Goal: Information Seeking & Learning: Learn about a topic

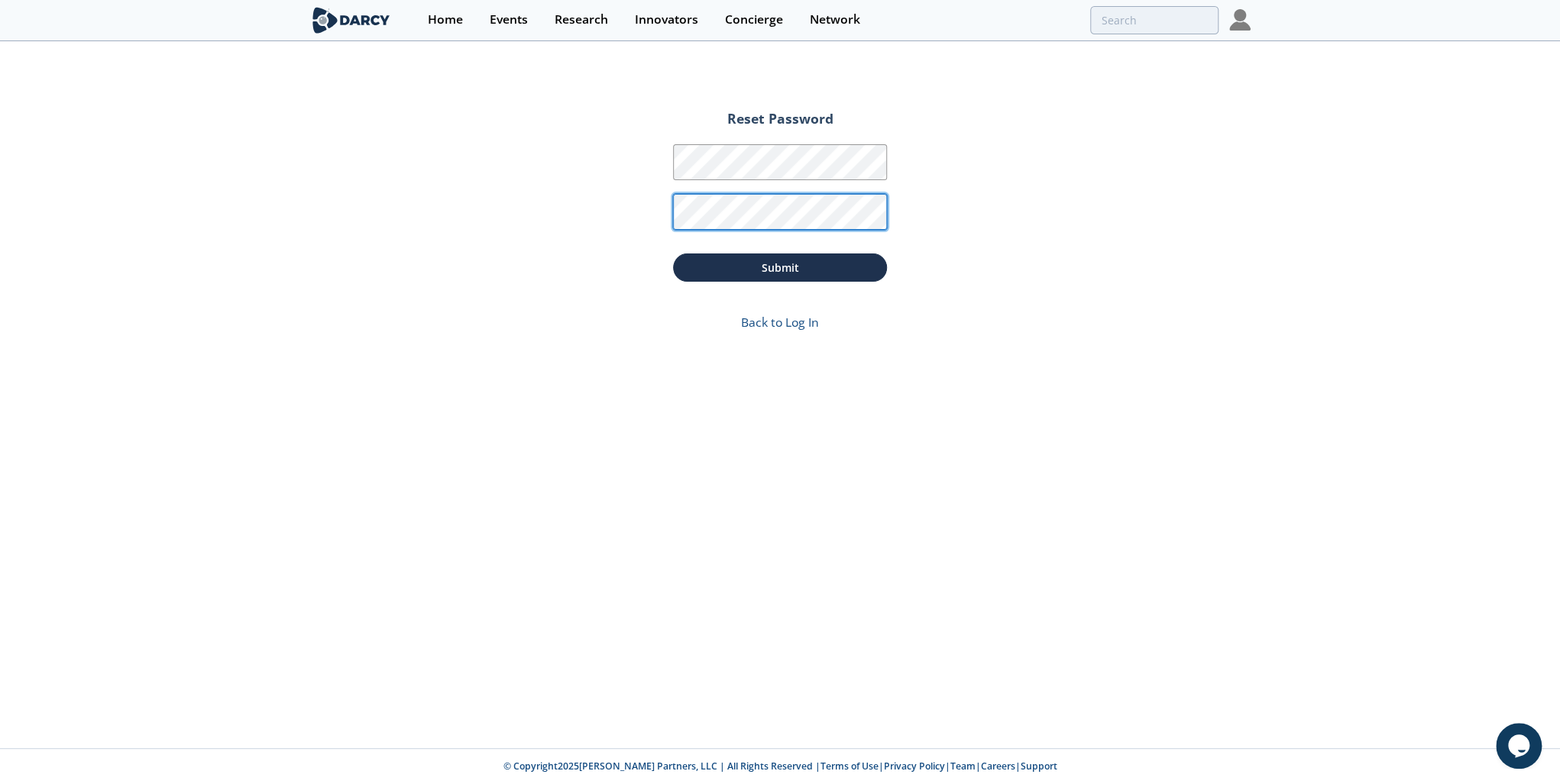
click at [673, 254] on button "Submit" at bounding box center [780, 268] width 214 height 28
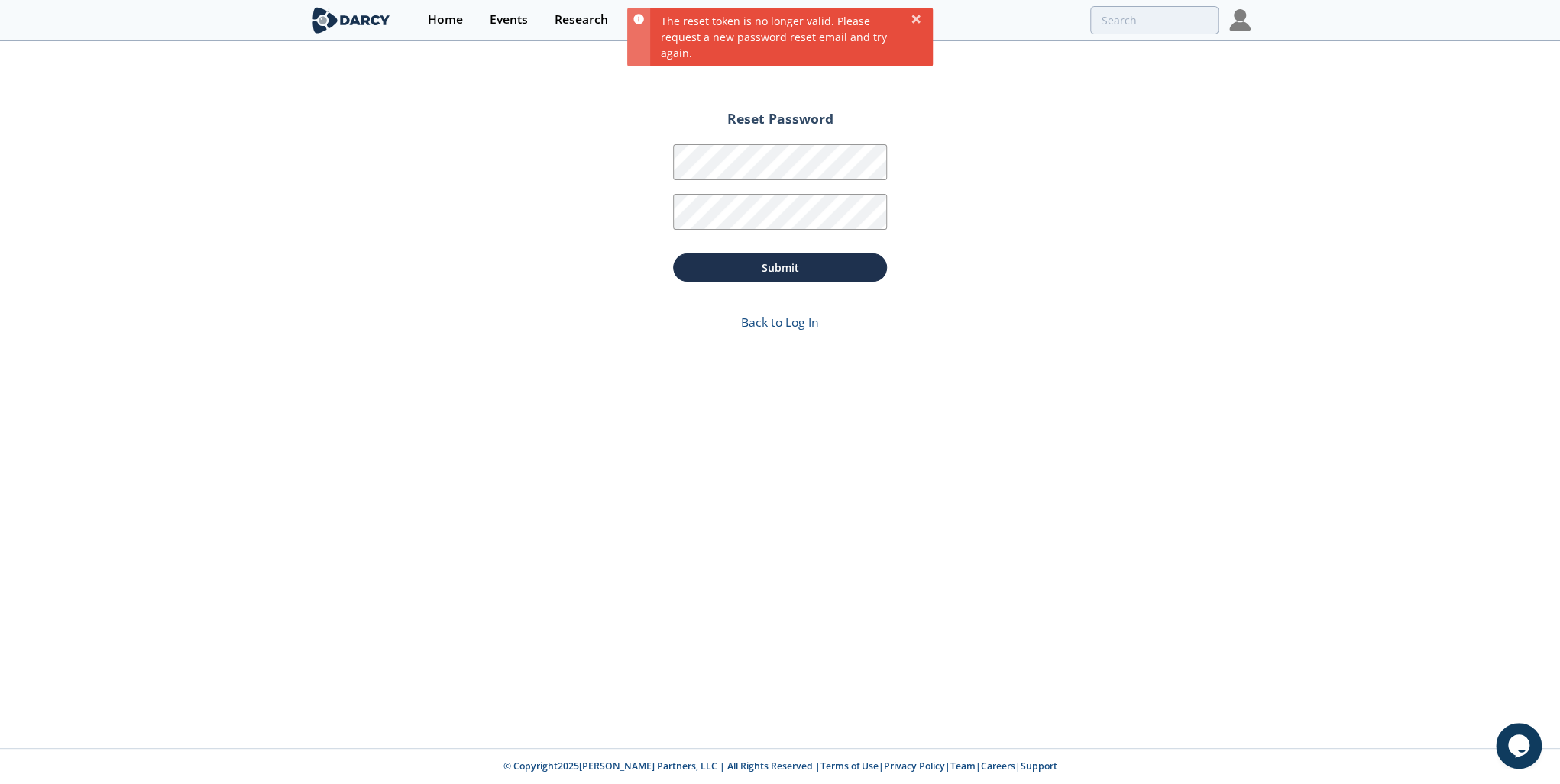
click at [975, 284] on div "Reset Password Password Password Confirmation Submit Back to Log In" at bounding box center [780, 396] width 1560 height 705
click at [809, 324] on link "Back to Log In" at bounding box center [780, 322] width 78 height 17
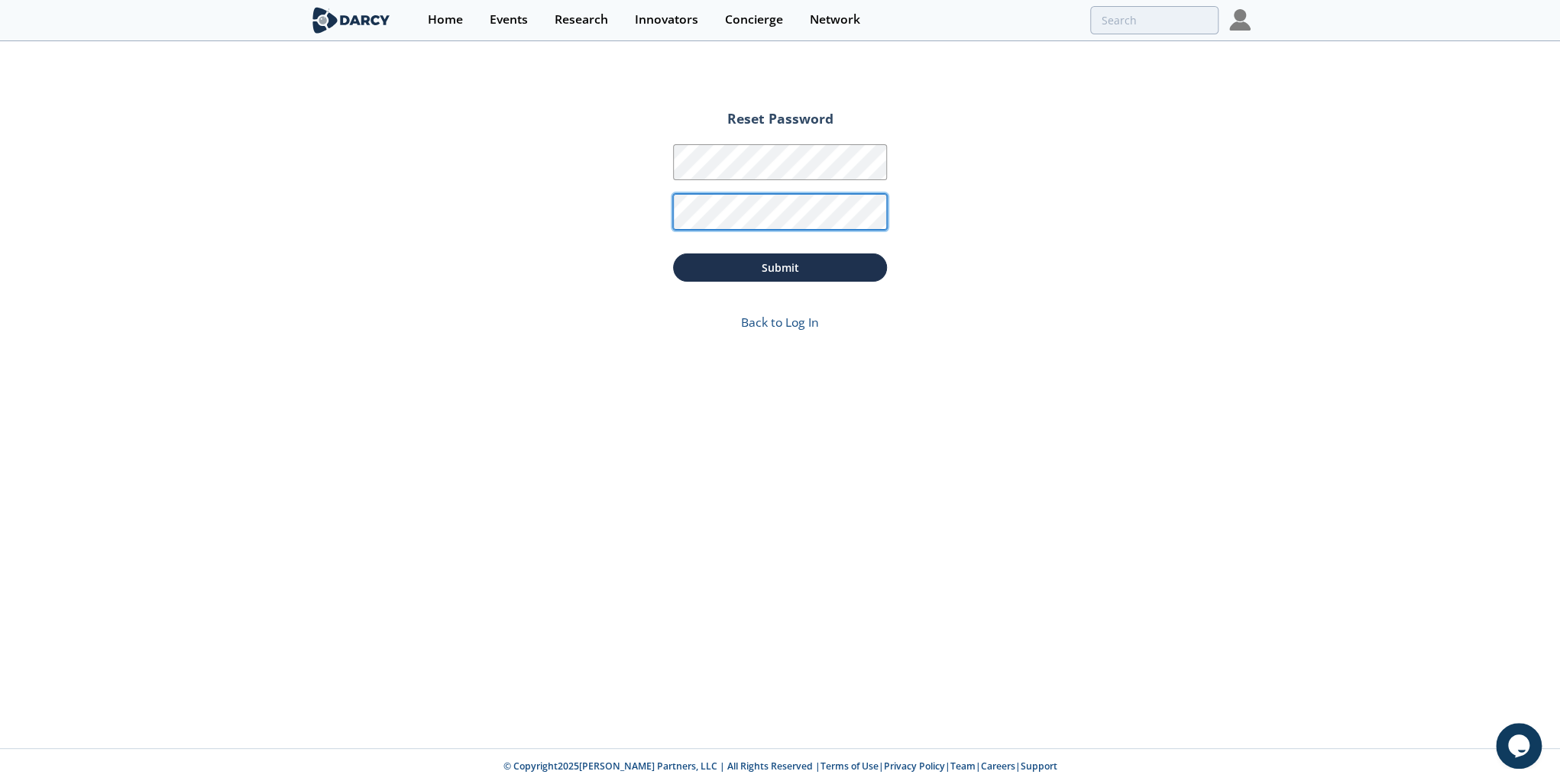
click at [673, 254] on button "Submit" at bounding box center [780, 268] width 214 height 28
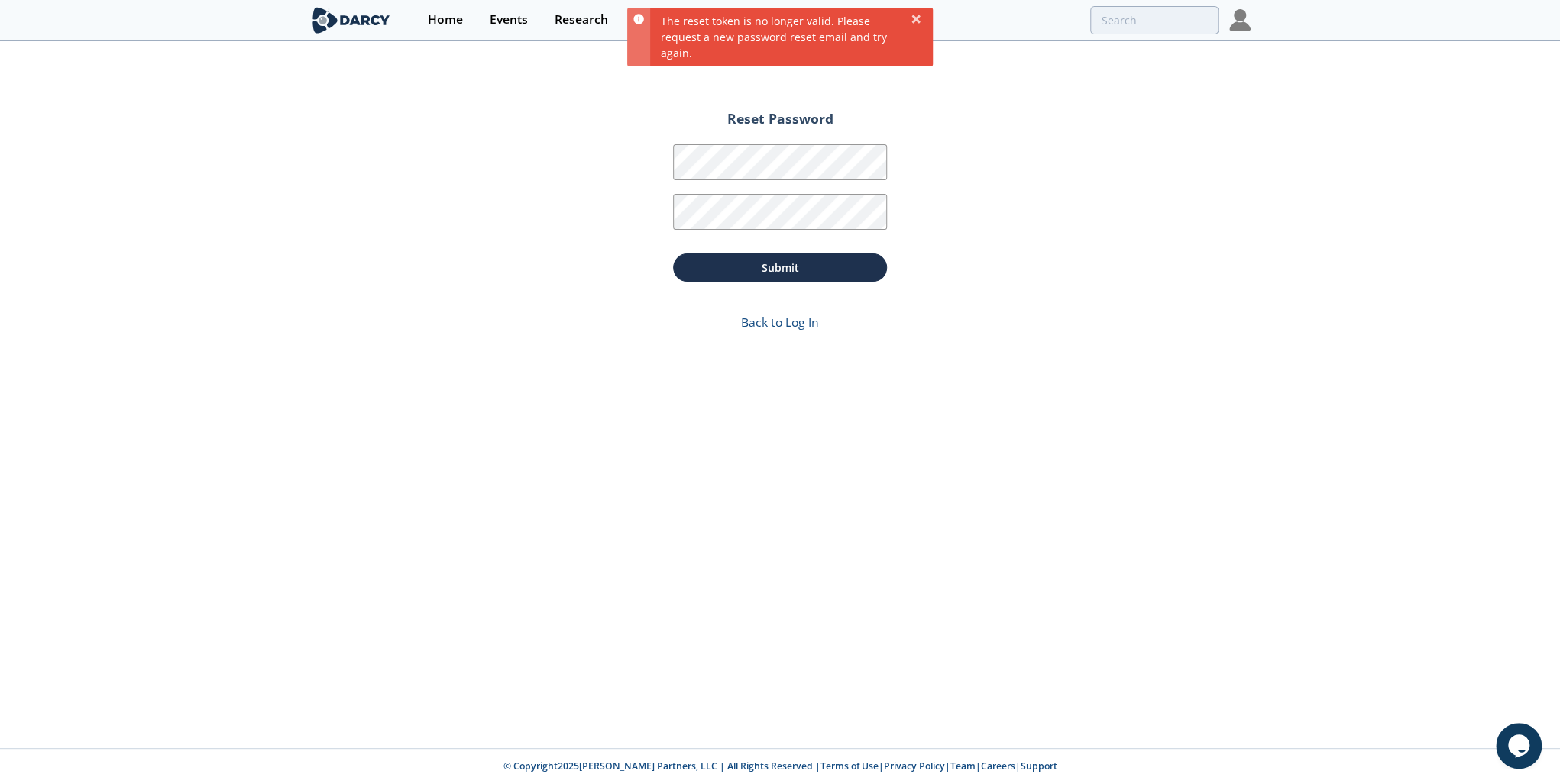
click at [640, 304] on div "Reset Password Password Password Confirmation Submit Back to Log In" at bounding box center [780, 396] width 1560 height 705
click at [792, 330] on link "Back to Log In" at bounding box center [780, 322] width 78 height 17
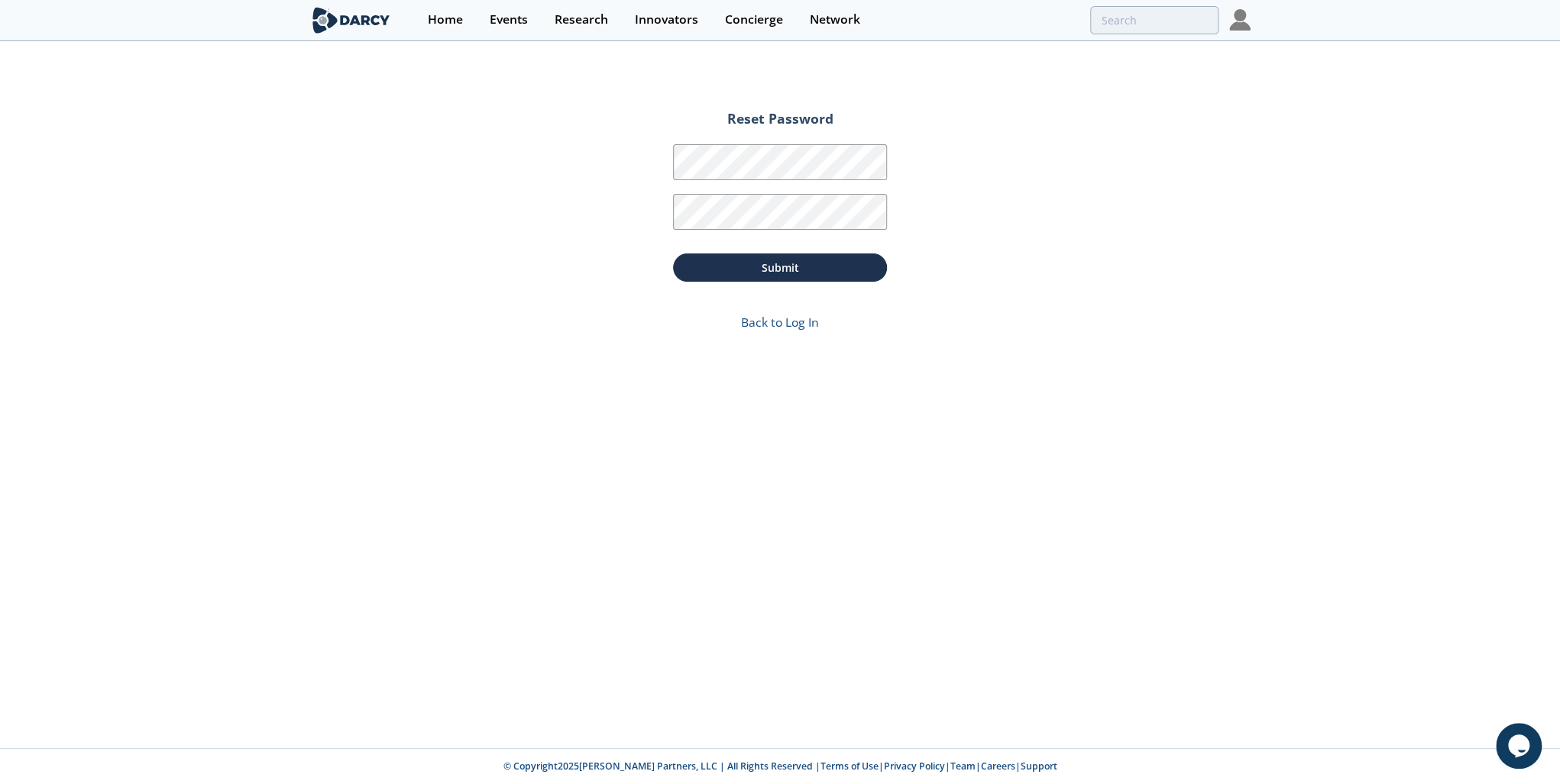
click at [335, 15] on img at bounding box center [351, 20] width 83 height 27
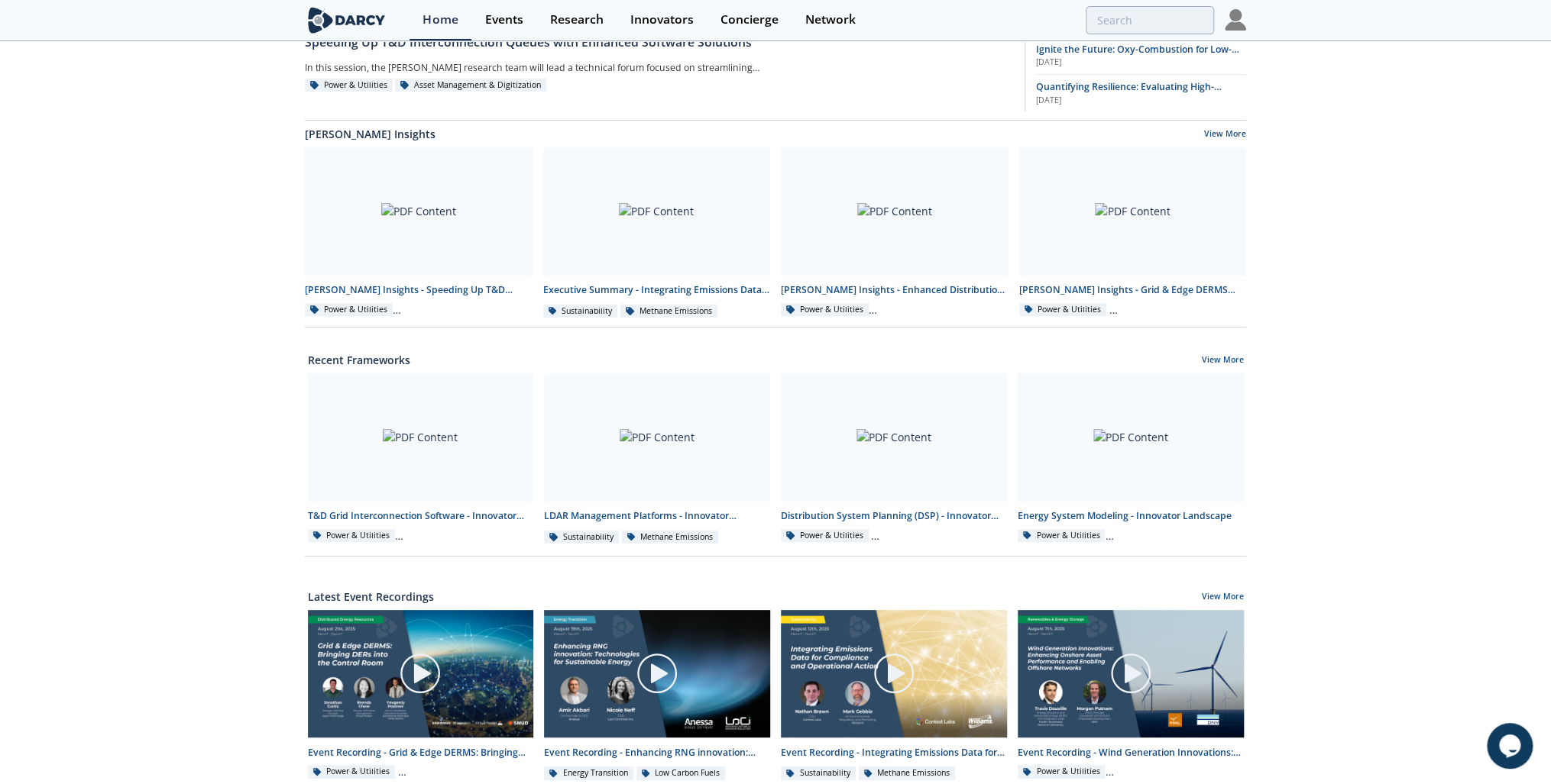
scroll to position [367, 0]
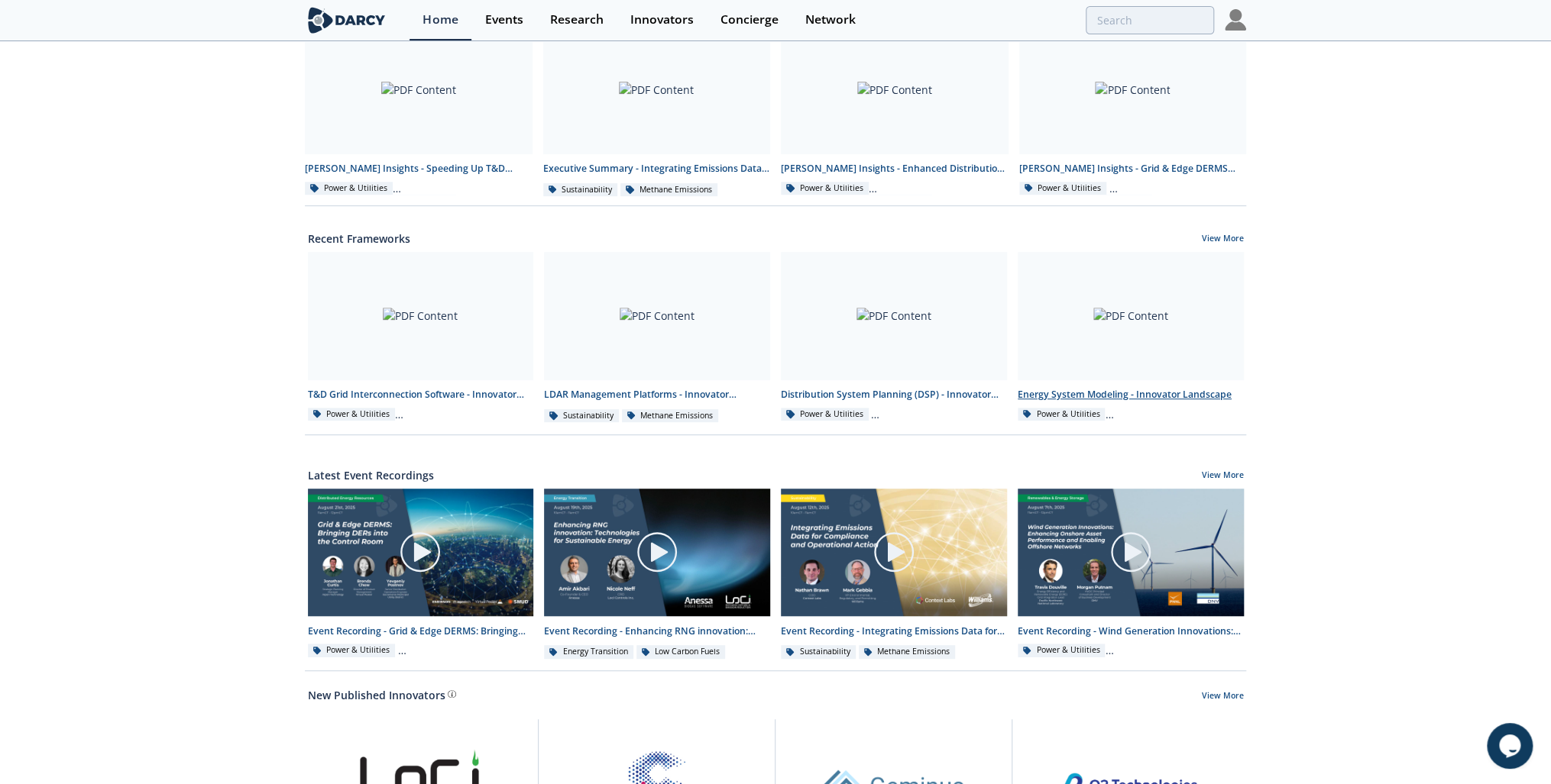
click at [1091, 367] on div at bounding box center [1131, 315] width 227 height 128
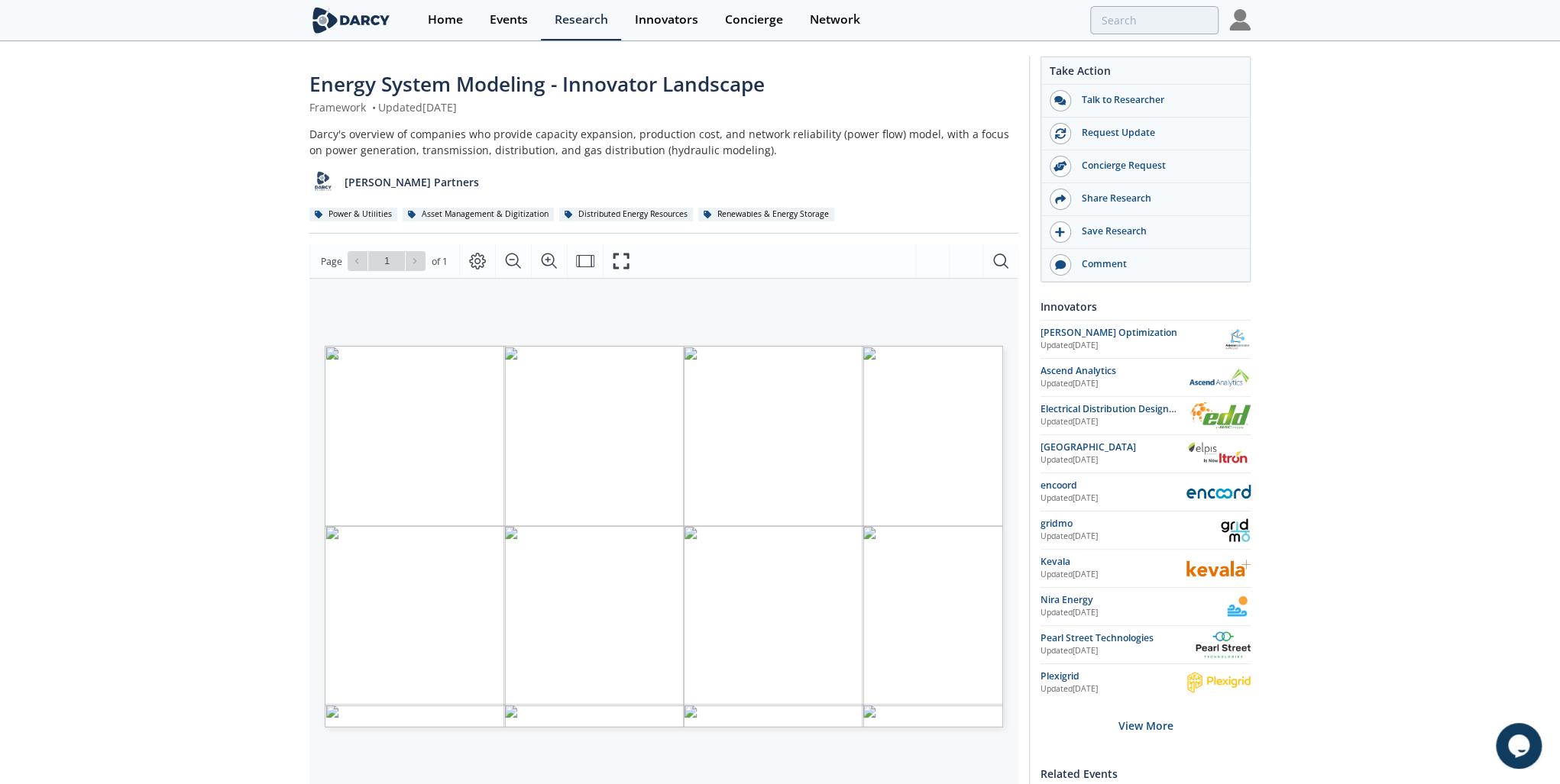
drag, startPoint x: 559, startPoint y: 544, endPoint x: 488, endPoint y: 488, distance: 90.4
drag, startPoint x: 488, startPoint y: 488, endPoint x: 629, endPoint y: 327, distance: 214.0
click at [626, 263] on icon "Fullscreen" at bounding box center [621, 261] width 19 height 19
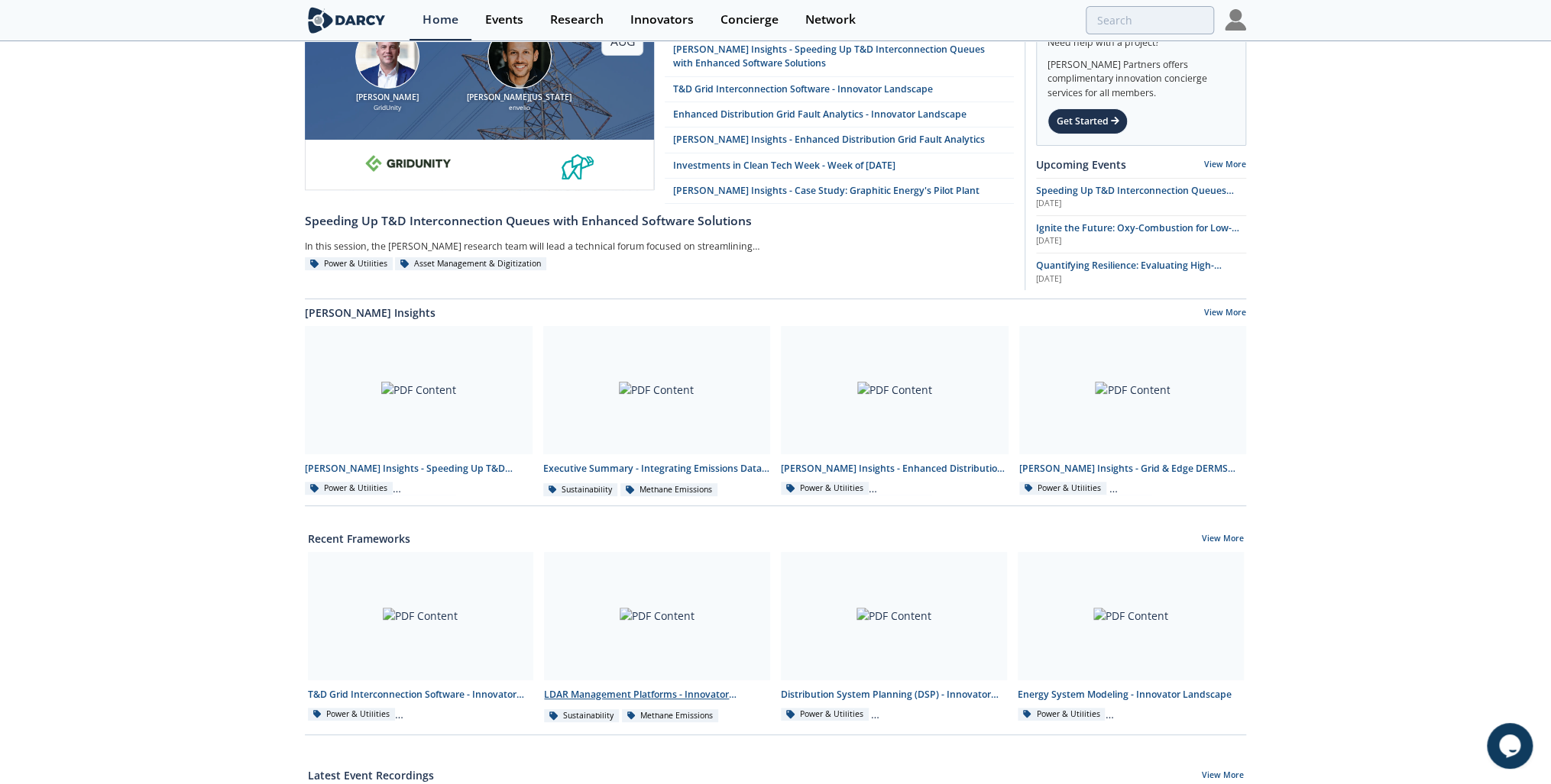
scroll to position [183, 0]
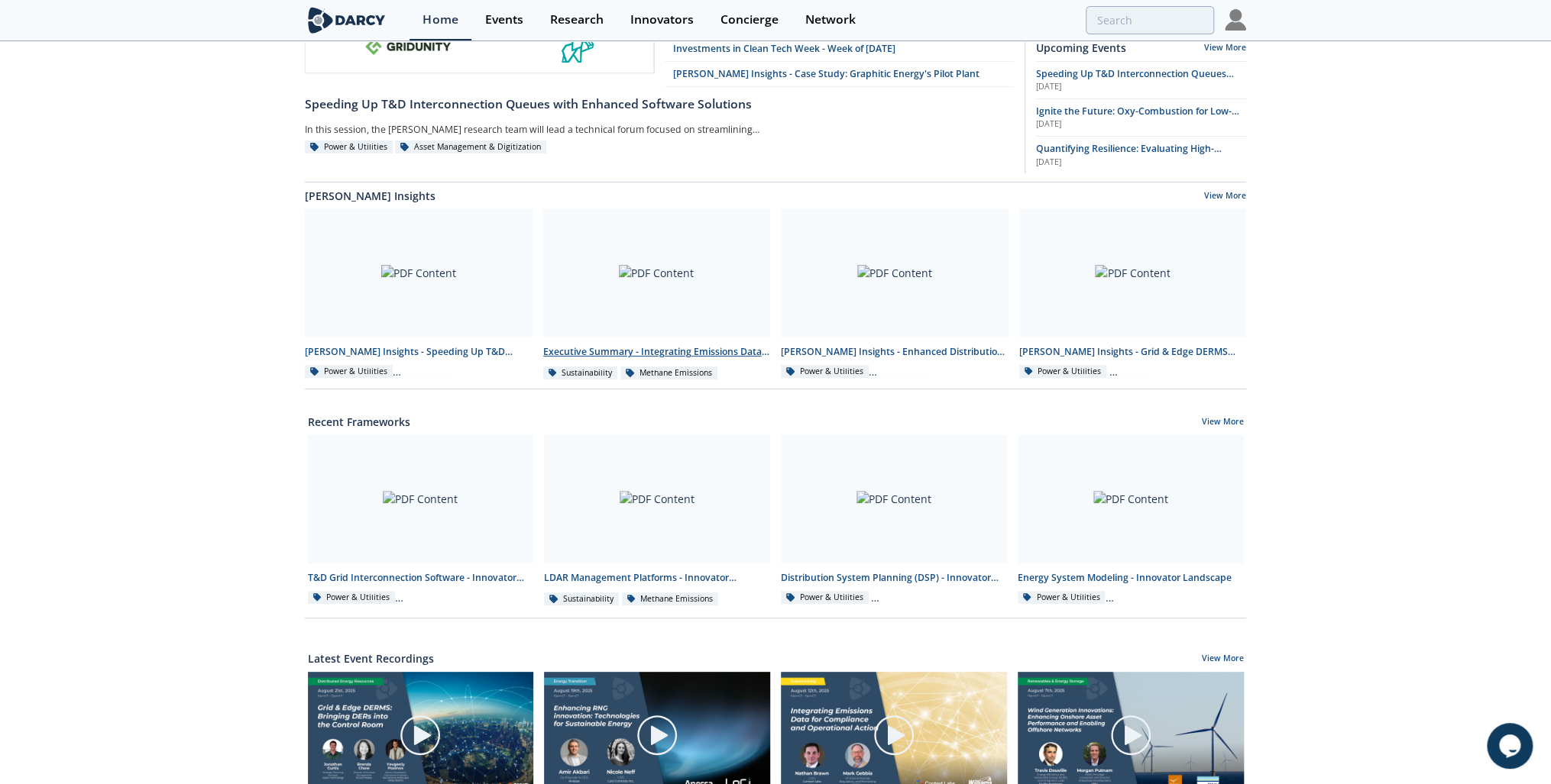
click at [626, 343] on link "Executive Summary - Integrating Emissions Data for Compliance and Operational A…" at bounding box center [657, 296] width 239 height 172
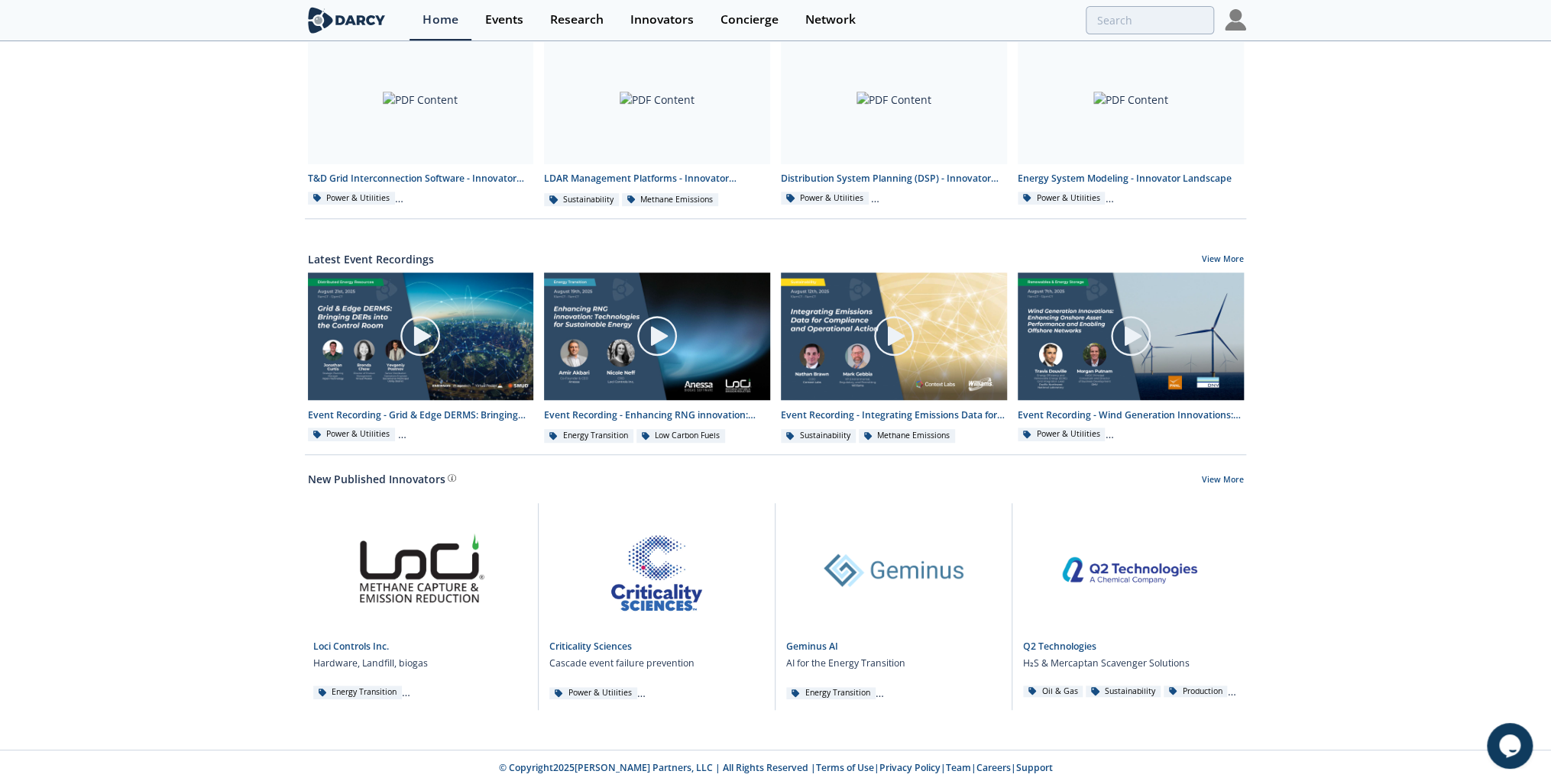
scroll to position [339, 0]
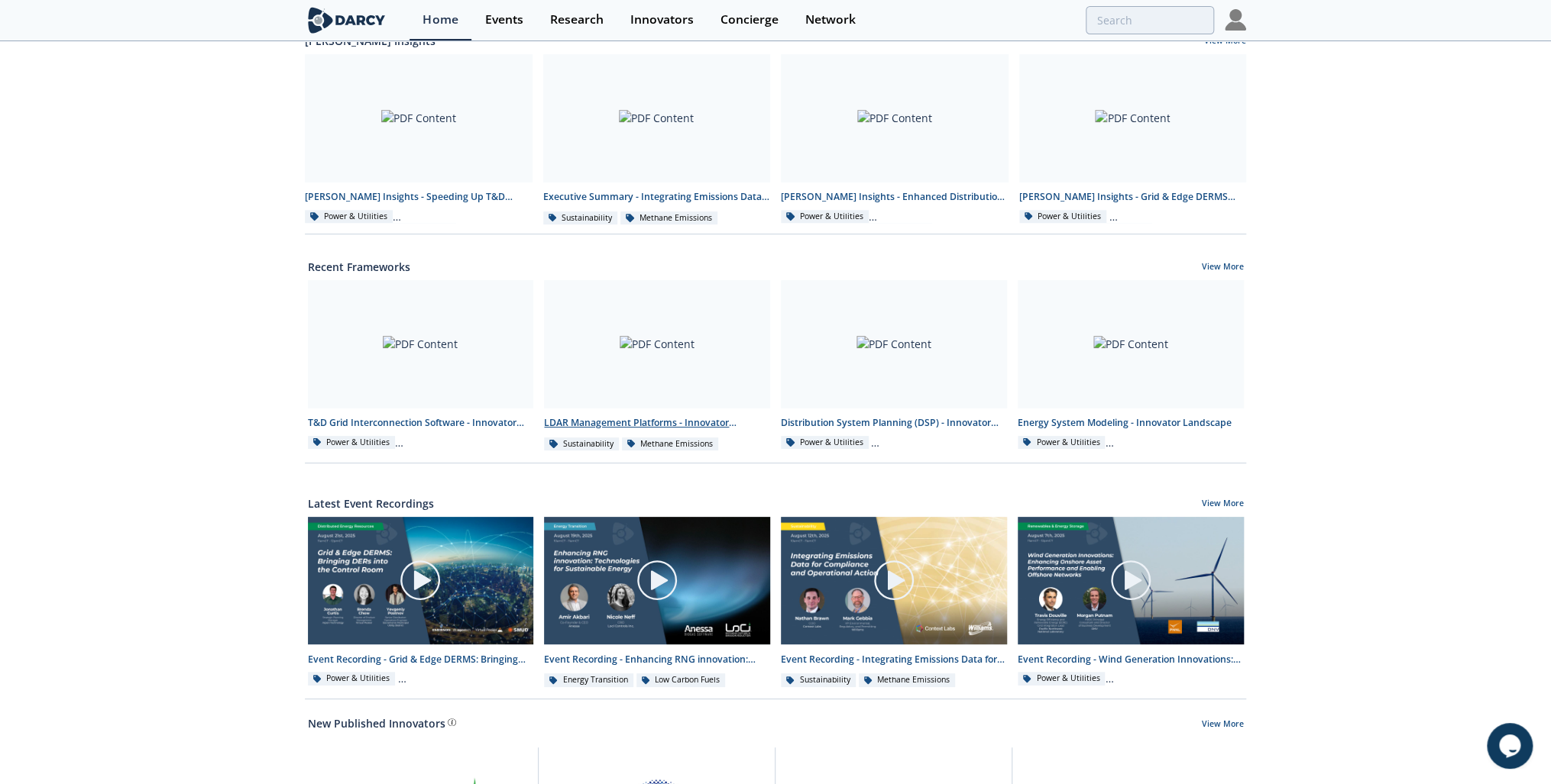
click at [597, 416] on div "LDAR Management Platforms - Innovator Comparison" at bounding box center [657, 423] width 227 height 14
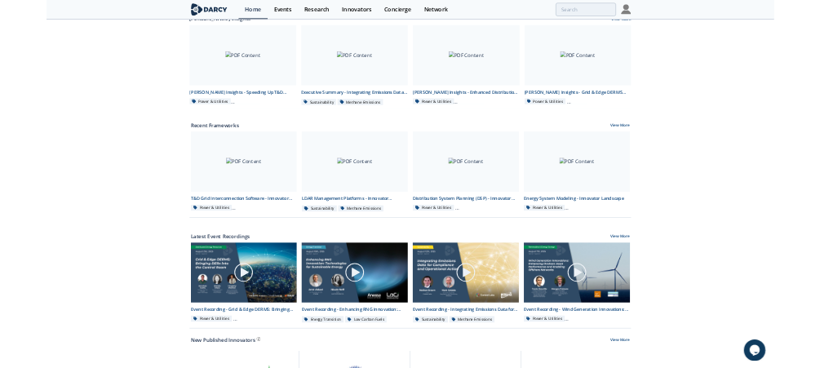
scroll to position [0, 0]
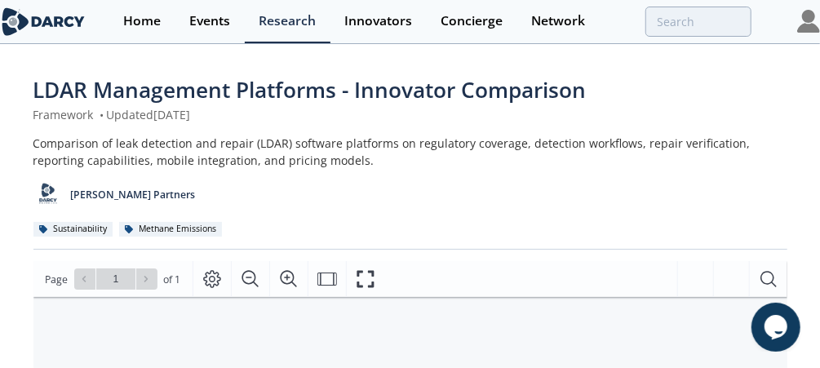
scroll to position [322, 0]
